Goal: Task Accomplishment & Management: Manage account settings

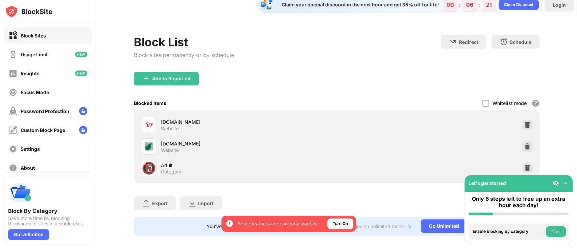
scroll to position [20, 0]
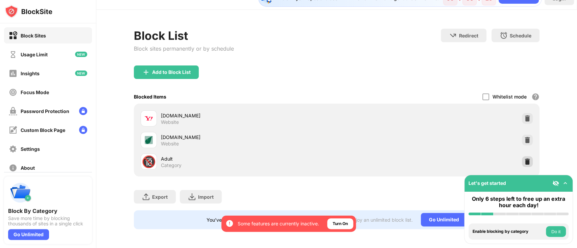
click at [524, 158] on img at bounding box center [527, 161] width 7 height 7
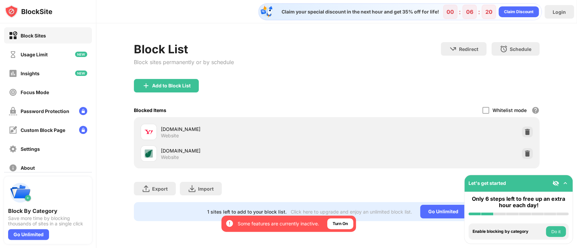
scroll to position [0, 0]
click at [153, 82] on div "Add to Block List" at bounding box center [166, 86] width 65 height 14
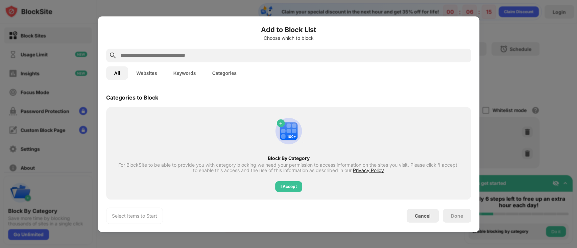
click at [212, 52] on input "text" at bounding box center [294, 55] width 349 height 8
paste input "**********"
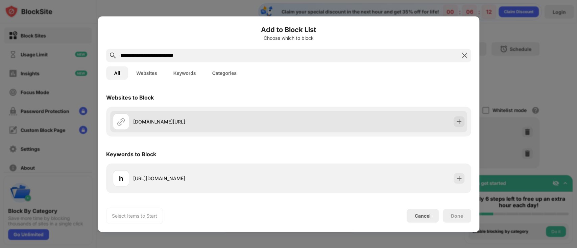
type input "**********"
click at [120, 123] on img at bounding box center [121, 122] width 8 height 8
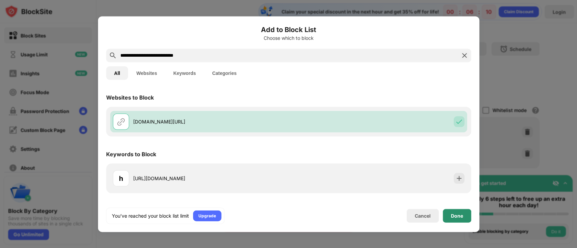
click at [466, 218] on div "Done" at bounding box center [457, 216] width 28 height 14
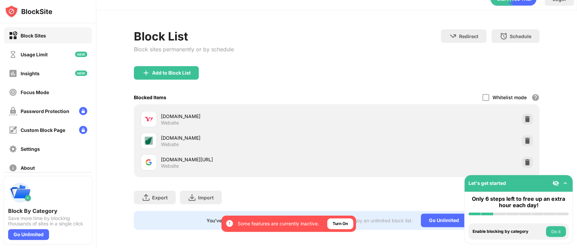
scroll to position [20, 0]
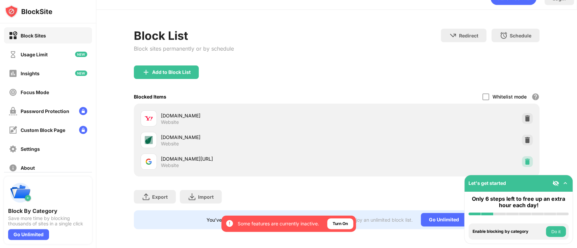
click at [524, 158] on img at bounding box center [527, 161] width 7 height 7
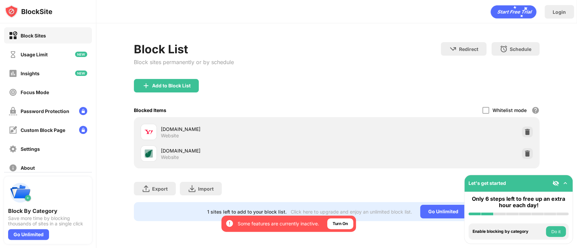
click at [183, 88] on div "Add to Block List" at bounding box center [166, 86] width 65 height 14
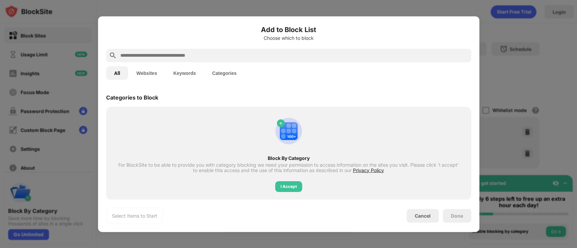
click at [189, 58] on input "text" at bounding box center [294, 55] width 349 height 8
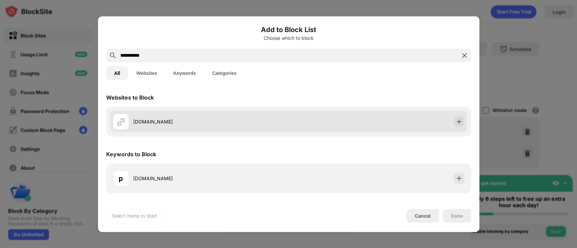
type input "**********"
click at [180, 122] on div "[DOMAIN_NAME]" at bounding box center [210, 121] width 155 height 7
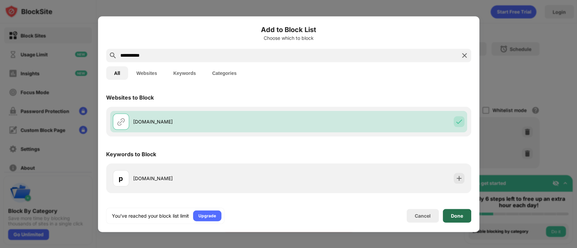
click at [454, 216] on div "Done" at bounding box center [457, 215] width 12 height 5
